Goal: Find specific page/section: Find specific page/section

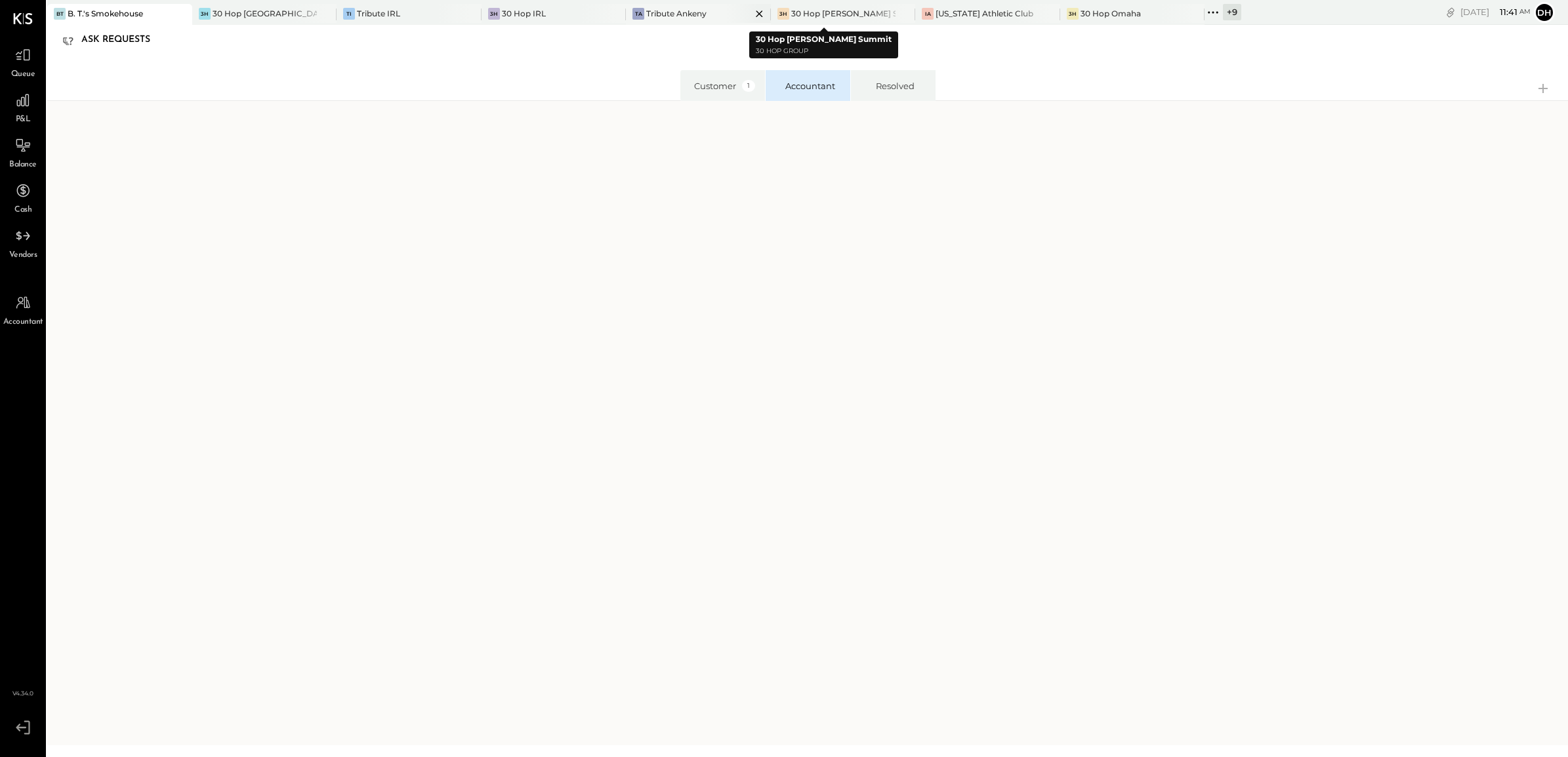
click at [681, 4] on div "TA Tribute Ankeny" at bounding box center [699, 15] width 145 height 21
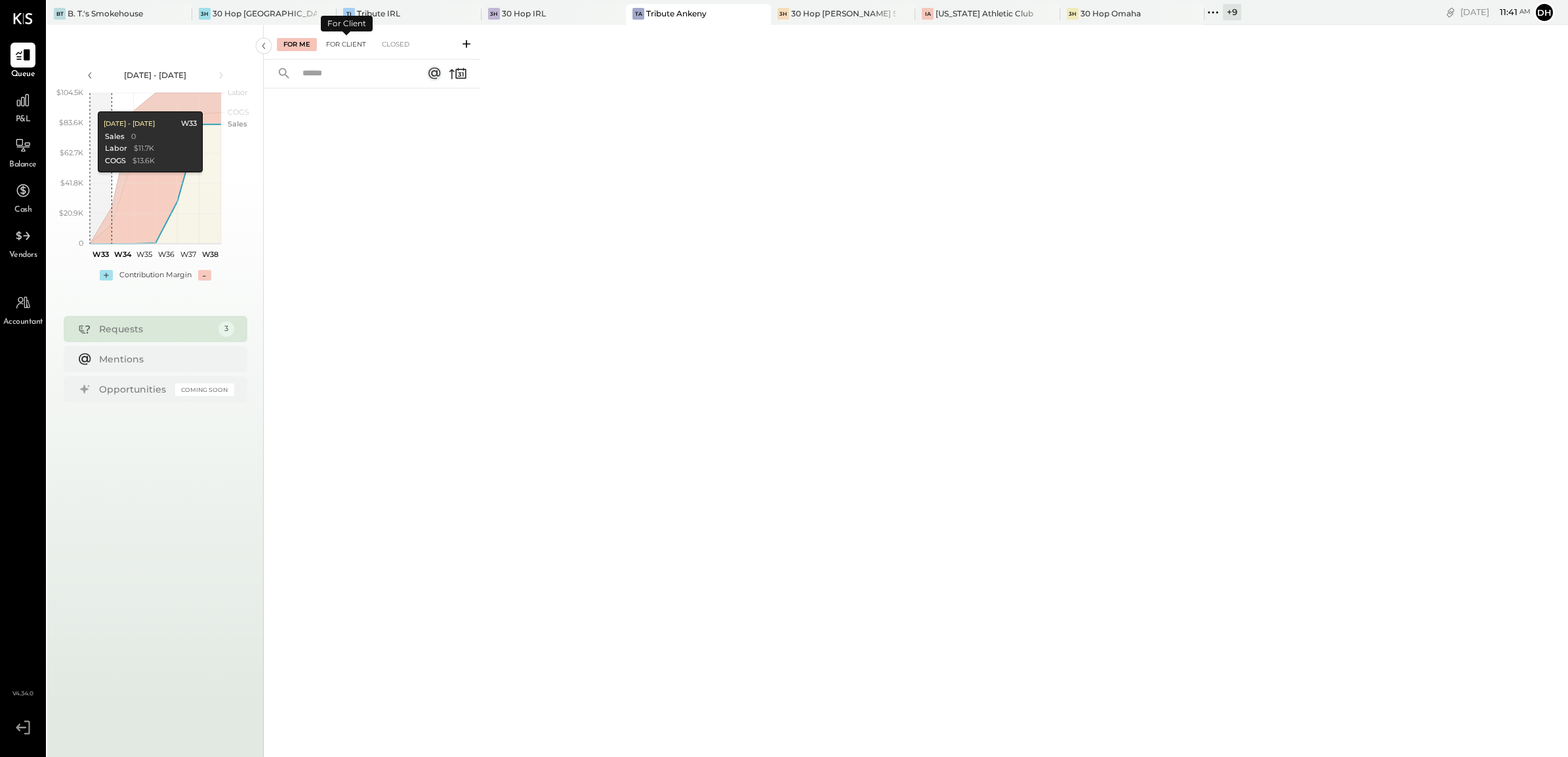
click at [354, 41] on div "For Client" at bounding box center [346, 44] width 53 height 13
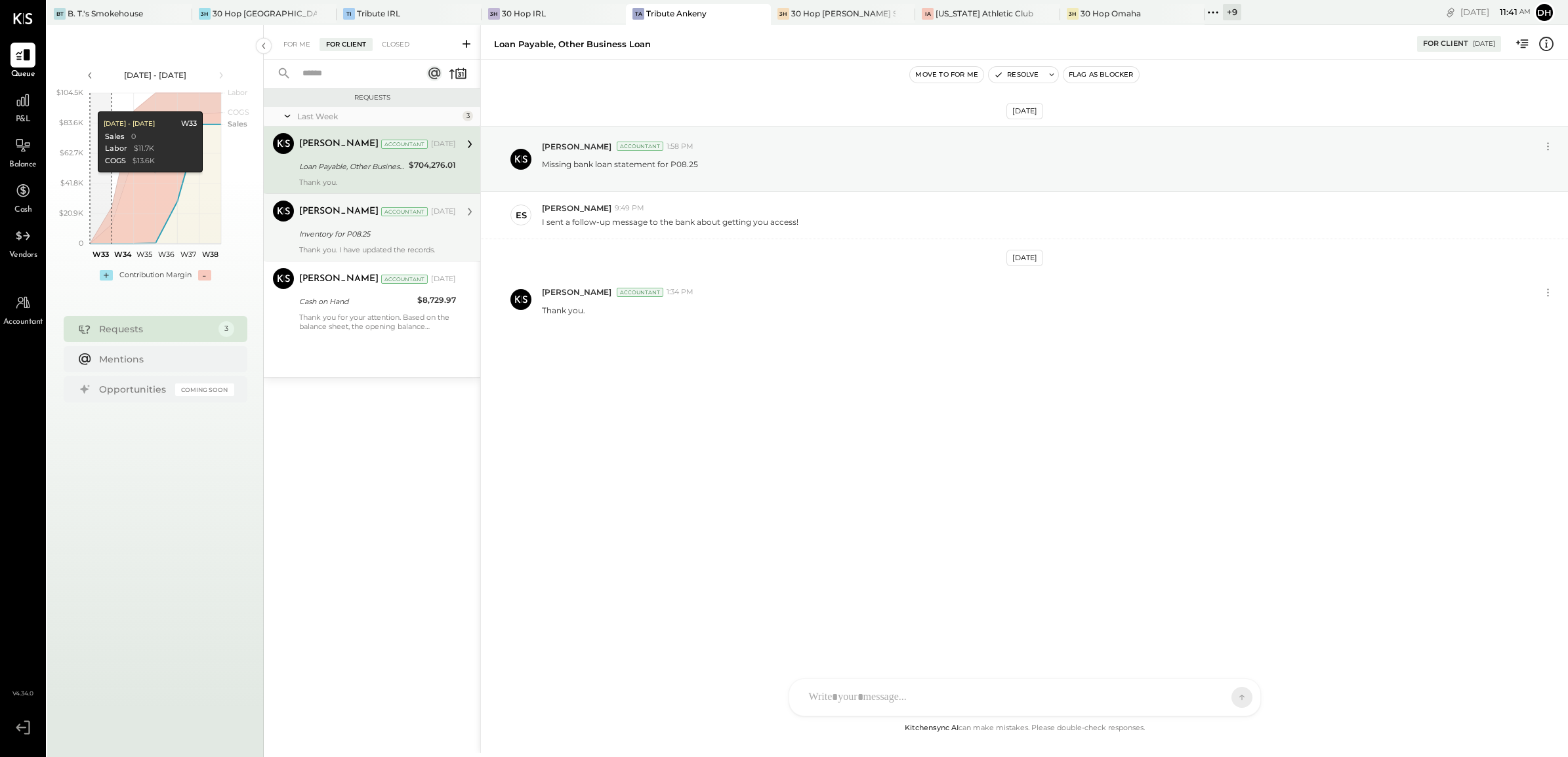
click at [329, 243] on div "[PERSON_NAME] Accountant [DATE] Inventory for P08.25 Thank you. I have updated …" at bounding box center [377, 227] width 157 height 54
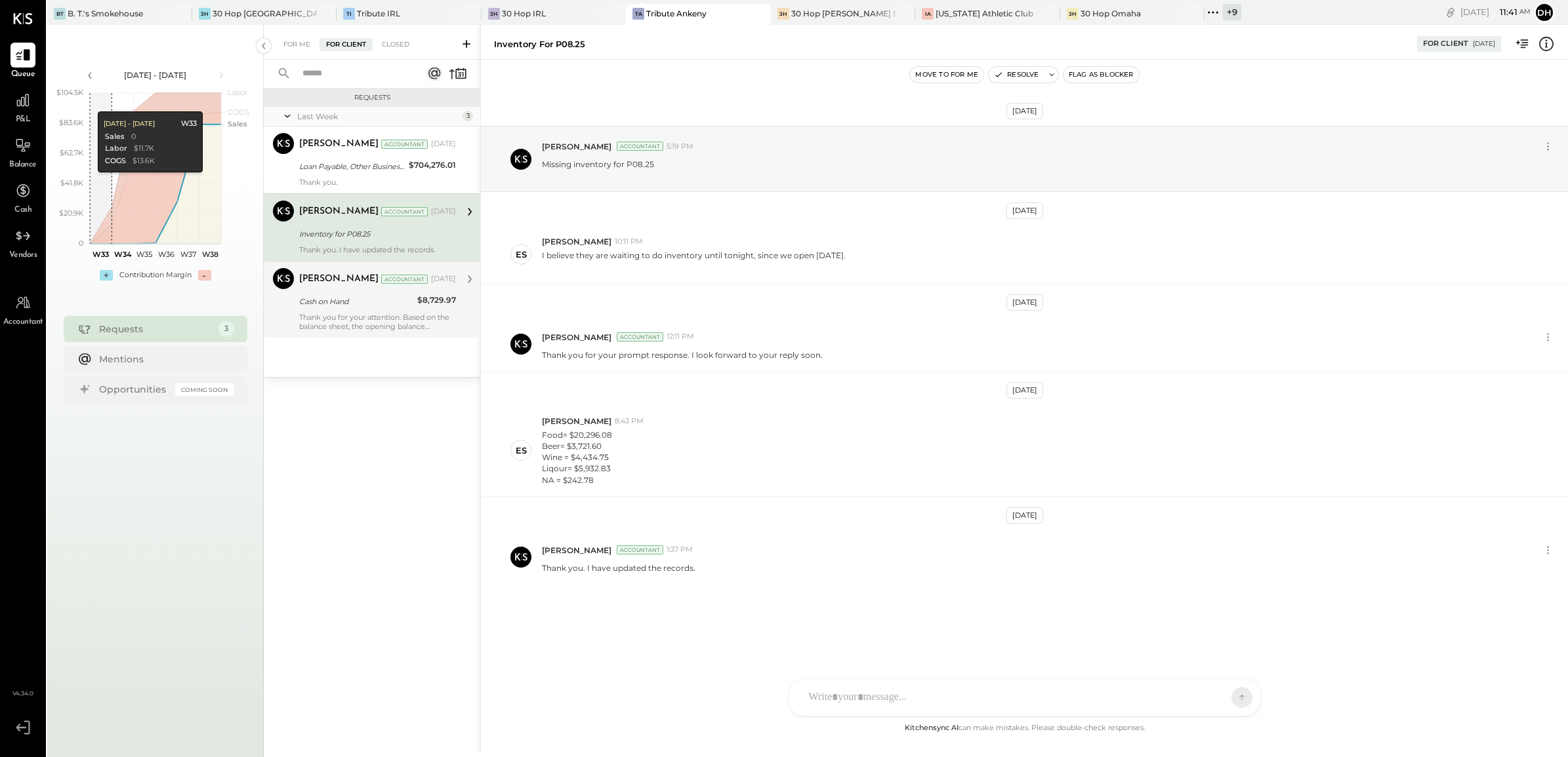
click at [366, 306] on div "Cash on Hand" at bounding box center [356, 302] width 114 height 13
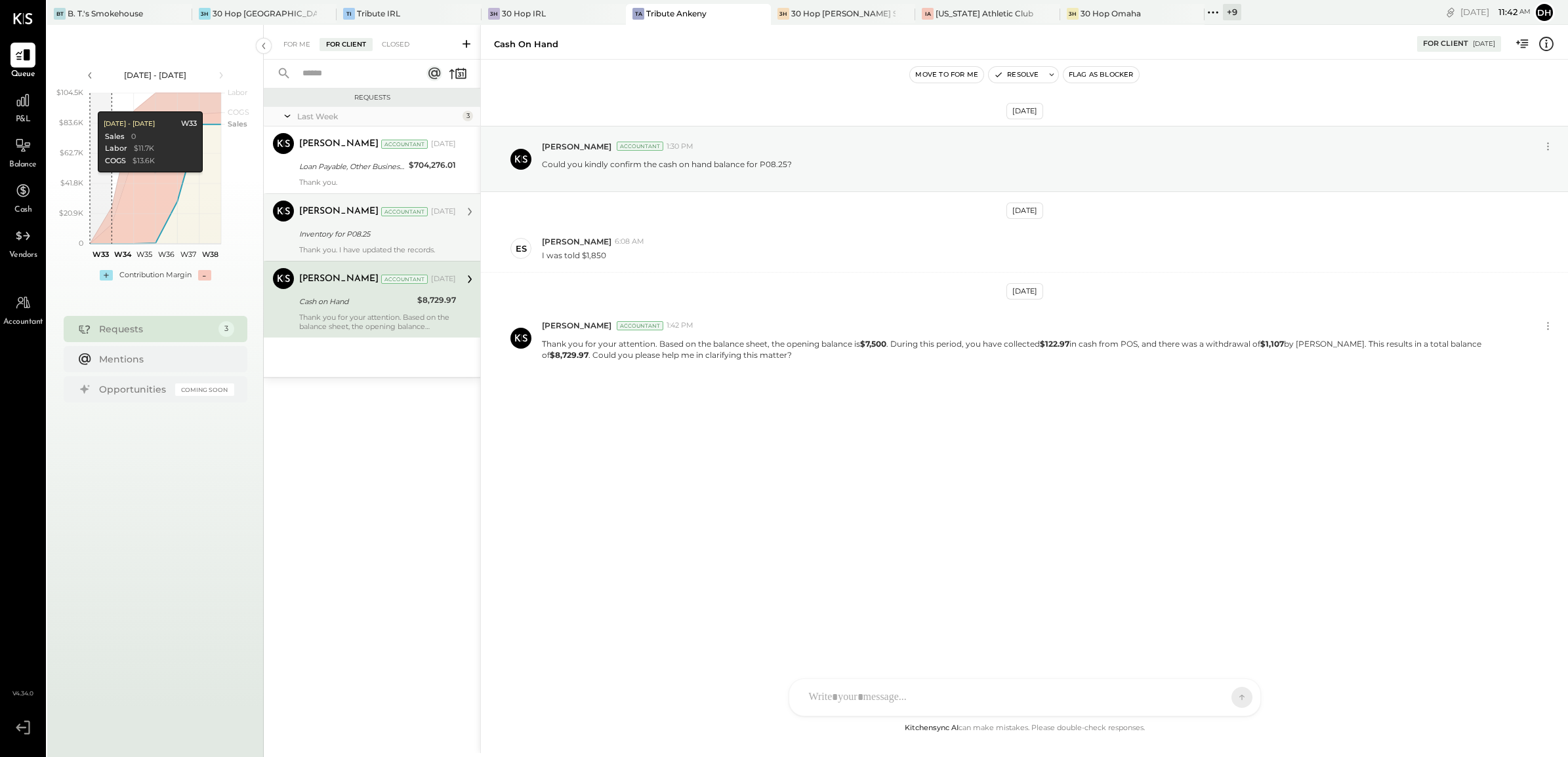
click at [348, 208] on div "[PERSON_NAME]" at bounding box center [339, 212] width 80 height 13
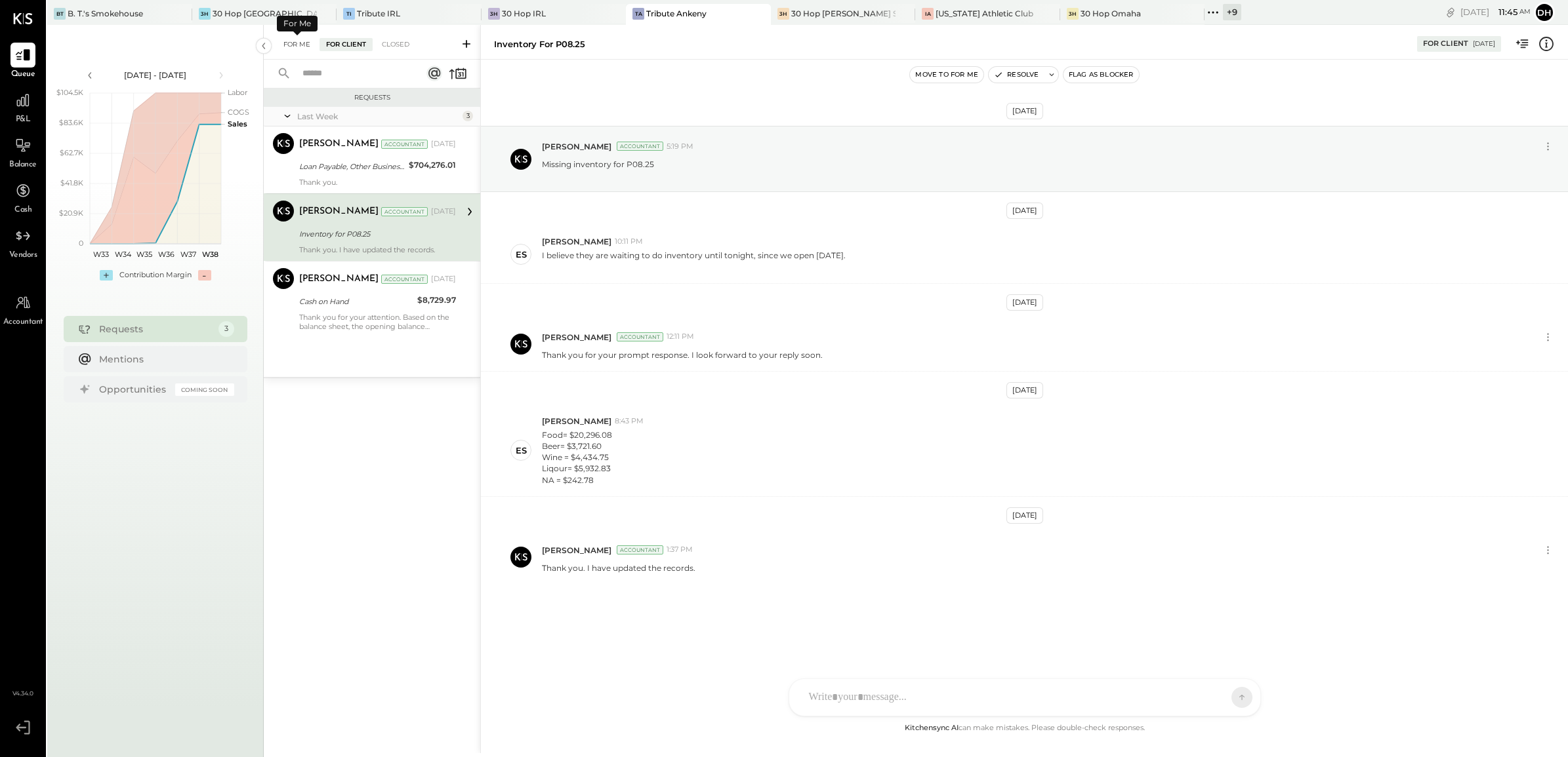
click at [302, 45] on div "For Me" at bounding box center [296, 44] width 40 height 13
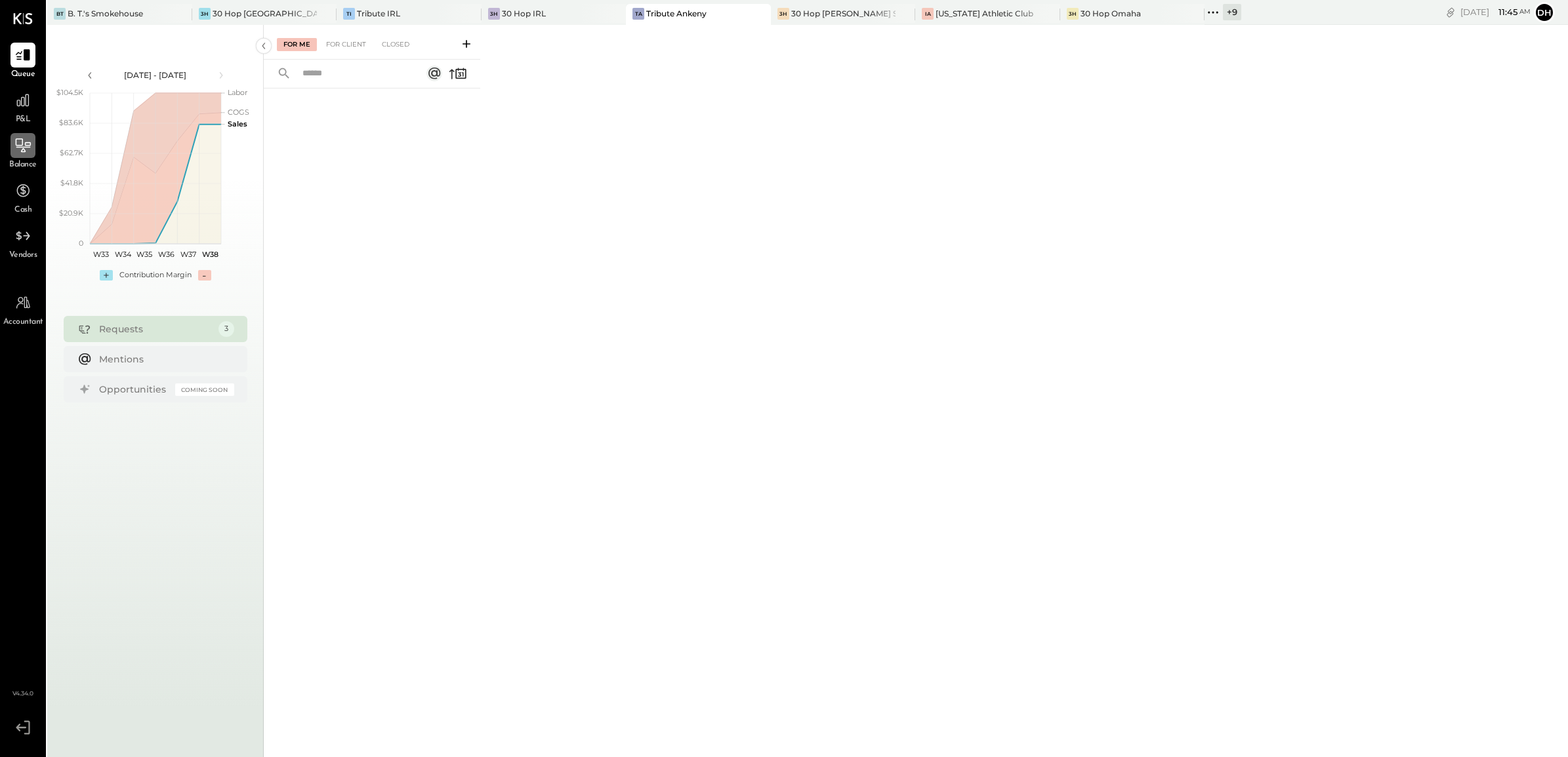
click at [22, 153] on icon at bounding box center [23, 145] width 17 height 17
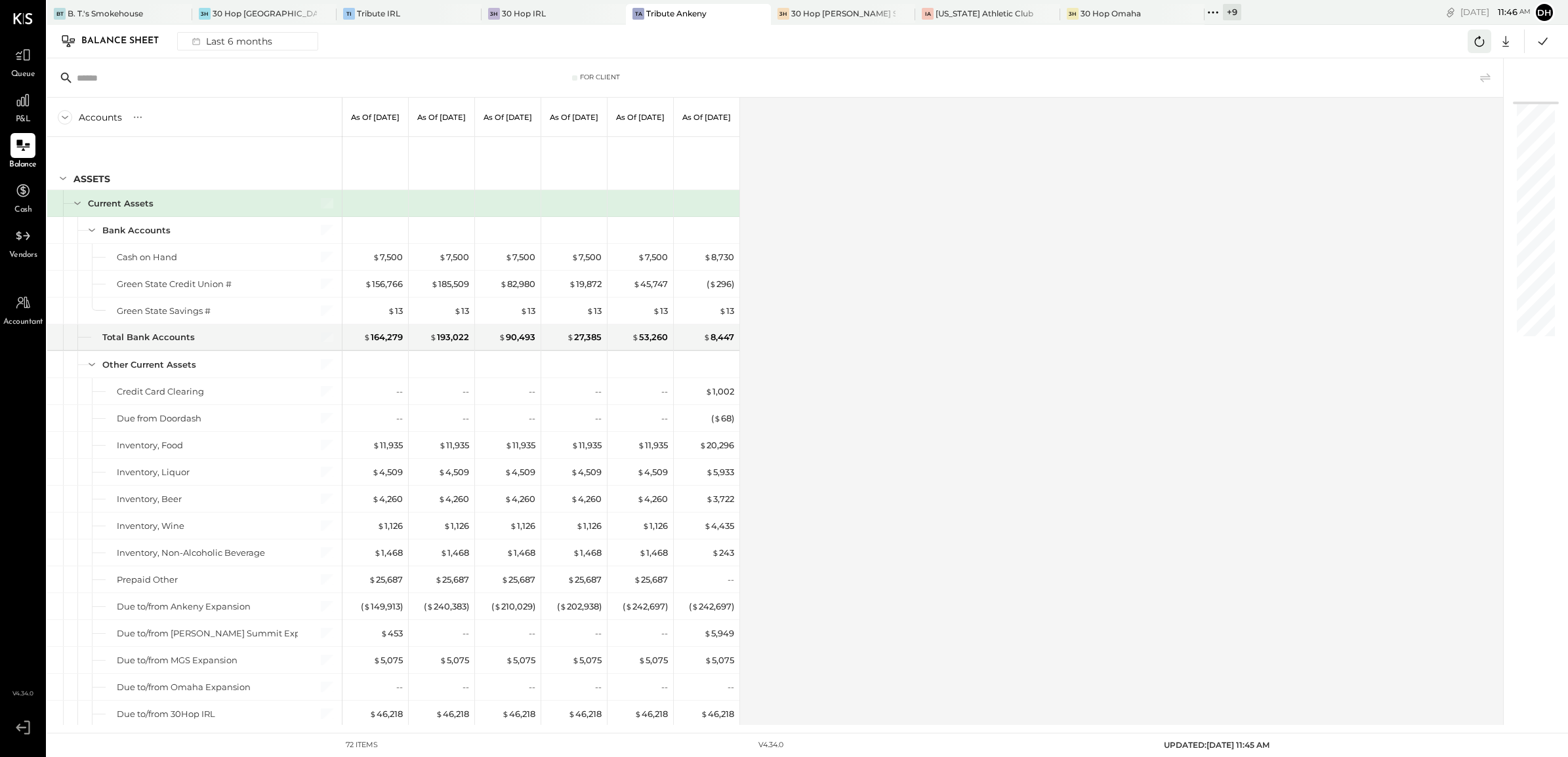
click at [1478, 41] on icon at bounding box center [1479, 41] width 17 height 17
click at [843, 175] on div "Accounts S GL As of [DATE] As of [DATE] As of [DATE] As of [DATE] As of [DATE] …" at bounding box center [776, 411] width 1458 height 628
click at [936, 12] on div "[US_STATE] Athletic Club" at bounding box center [985, 13] width 98 height 11
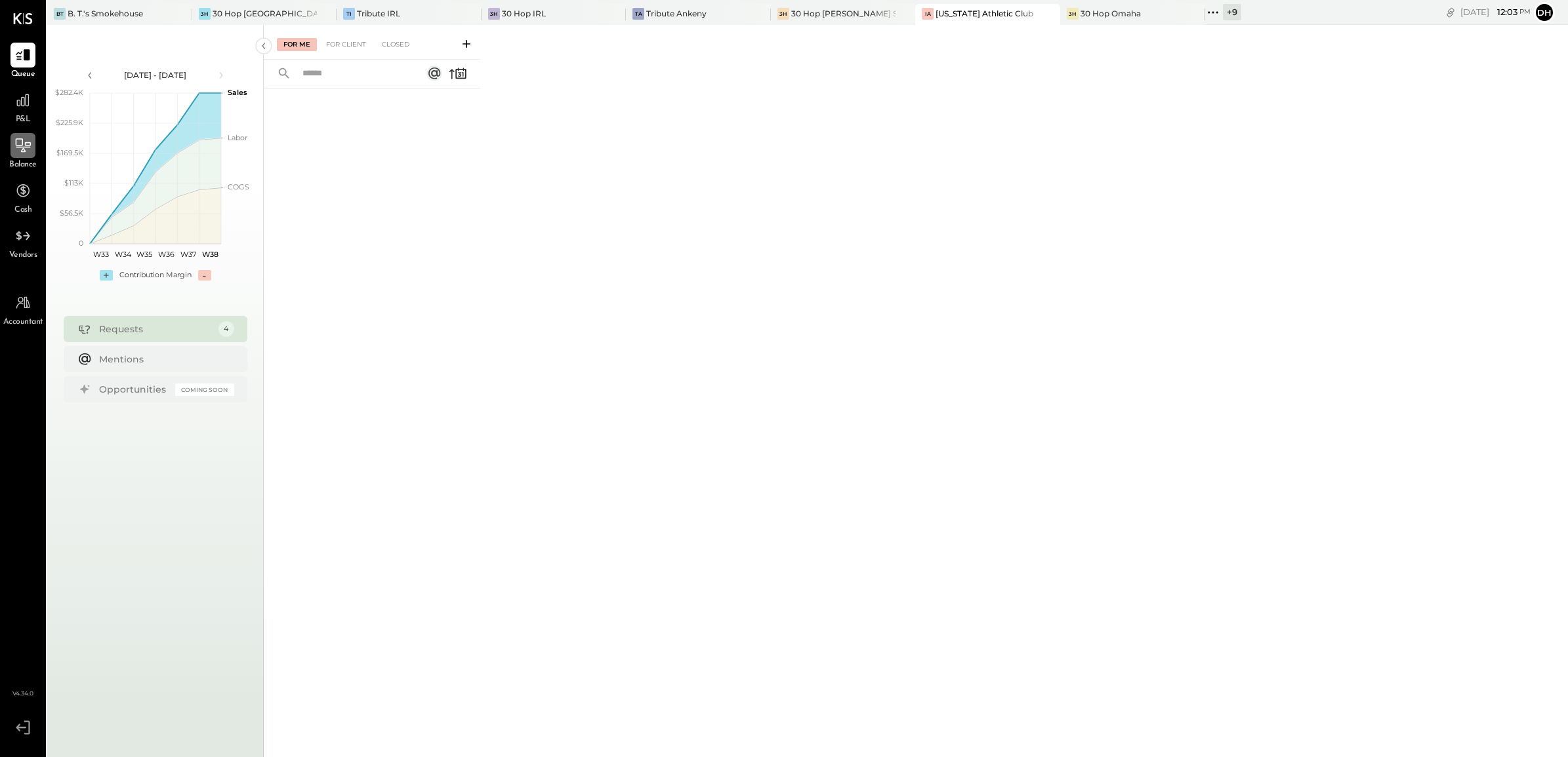
click at [16, 143] on icon at bounding box center [23, 145] width 17 height 17
